Goal: Use online tool/utility

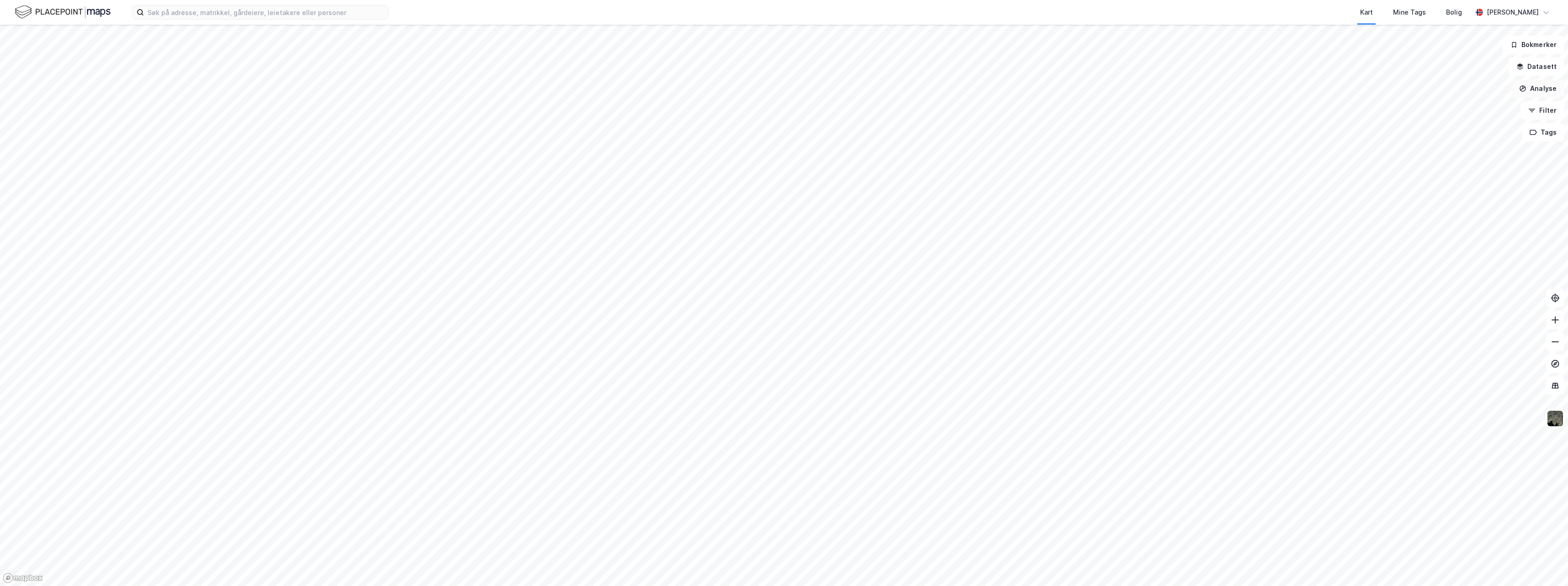
click at [1541, 89] on button "Analyse" at bounding box center [1537, 89] width 53 height 19
click at [1438, 145] on div "Se demografi" at bounding box center [1458, 145] width 80 height 8
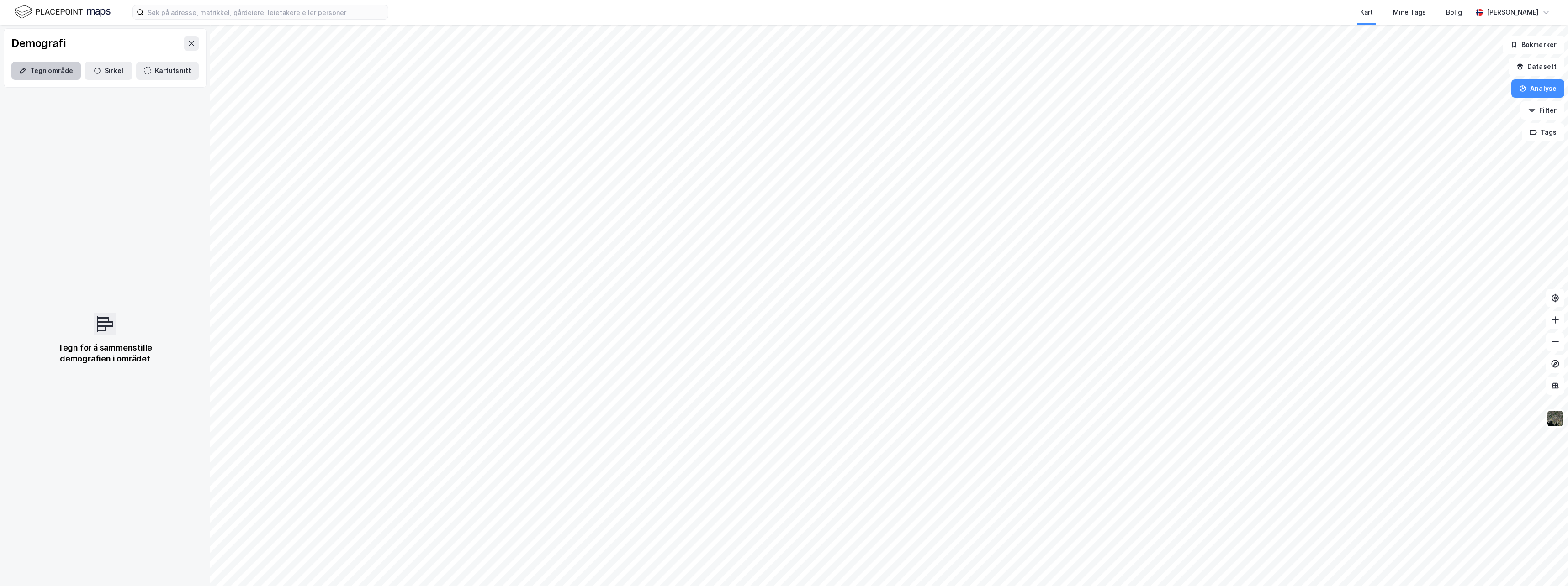
click at [58, 68] on button "Tegn område" at bounding box center [46, 71] width 70 height 19
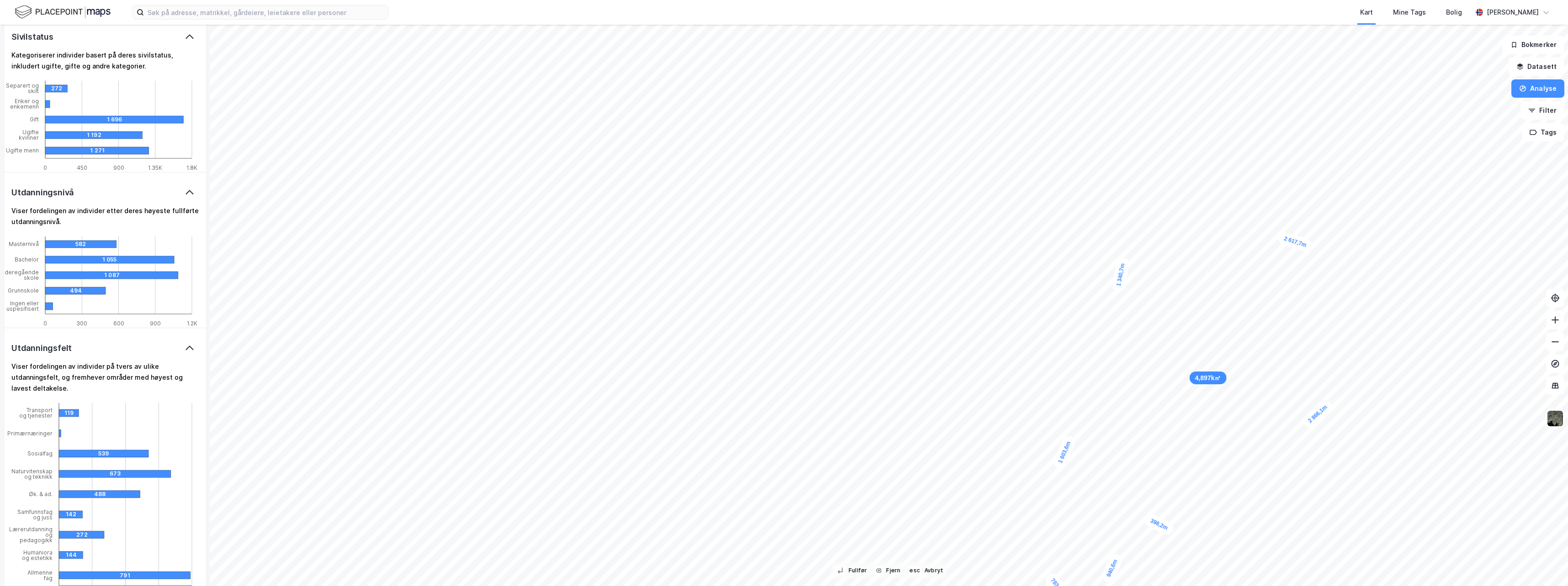
scroll to position [1538, 0]
